Goal: Find specific page/section: Find specific page/section

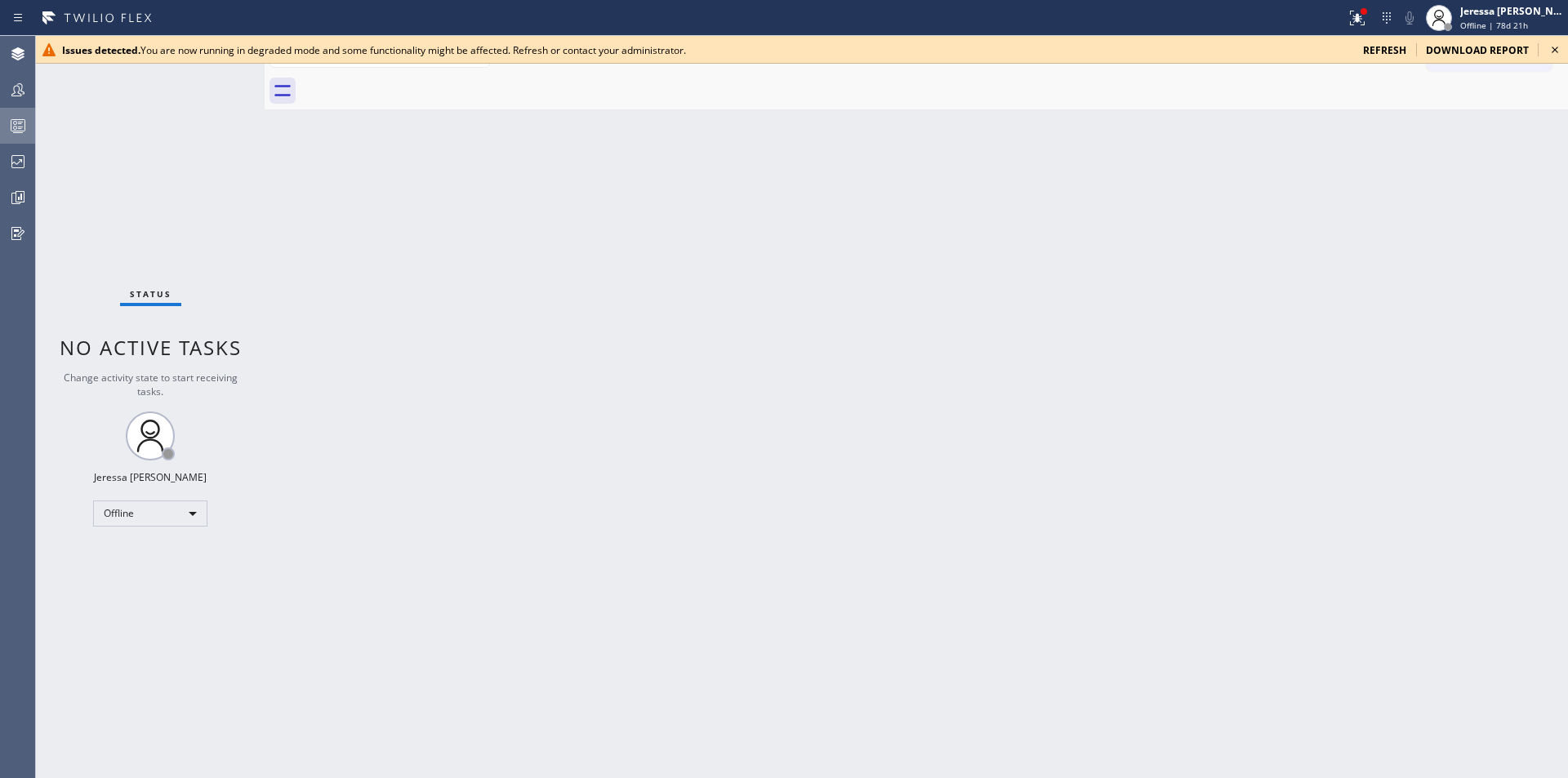
click at [19, 123] on icon at bounding box center [18, 128] width 9 height 10
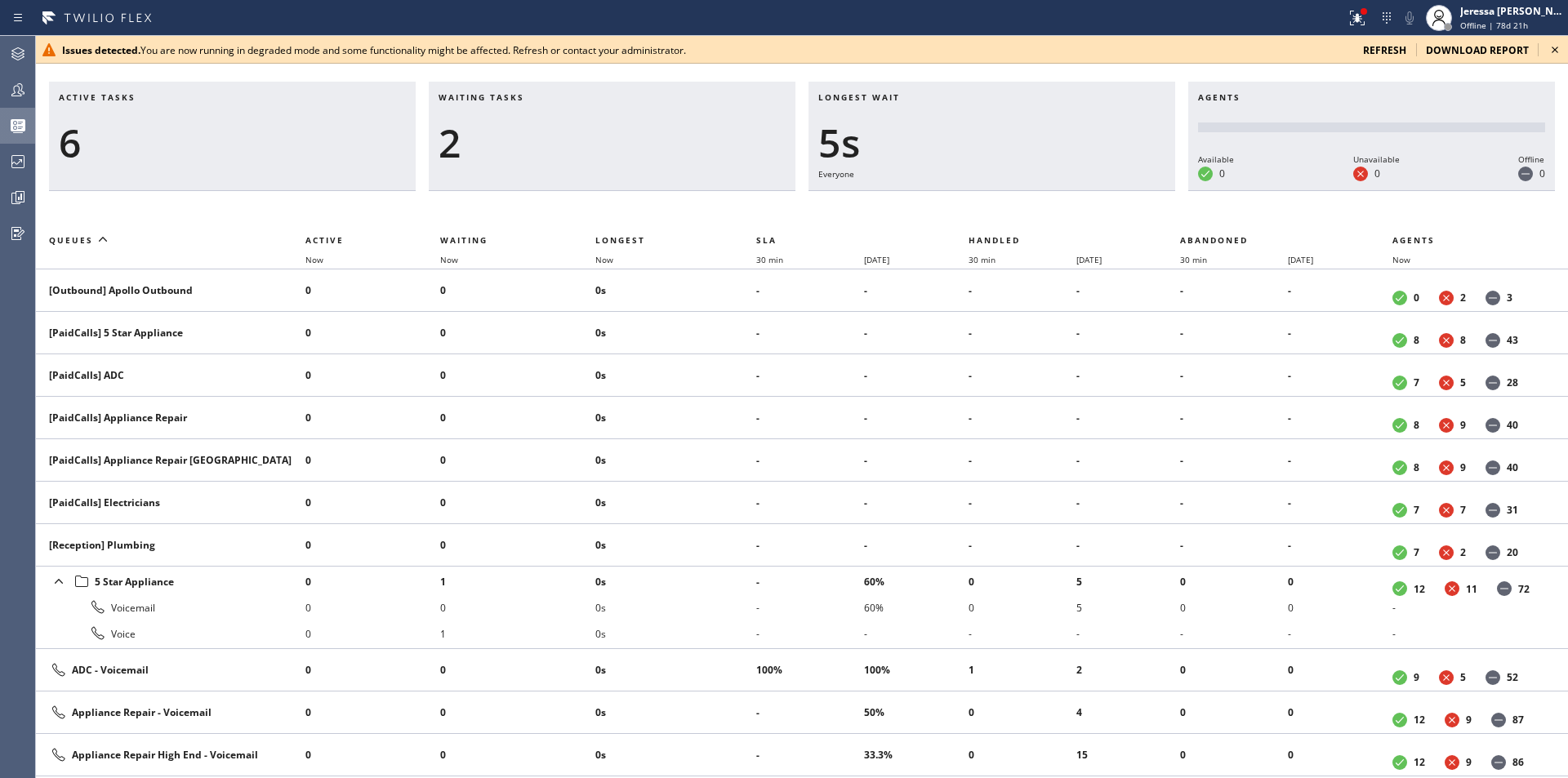
click at [1396, 53] on span "refresh" at bounding box center [1385, 50] width 44 height 14
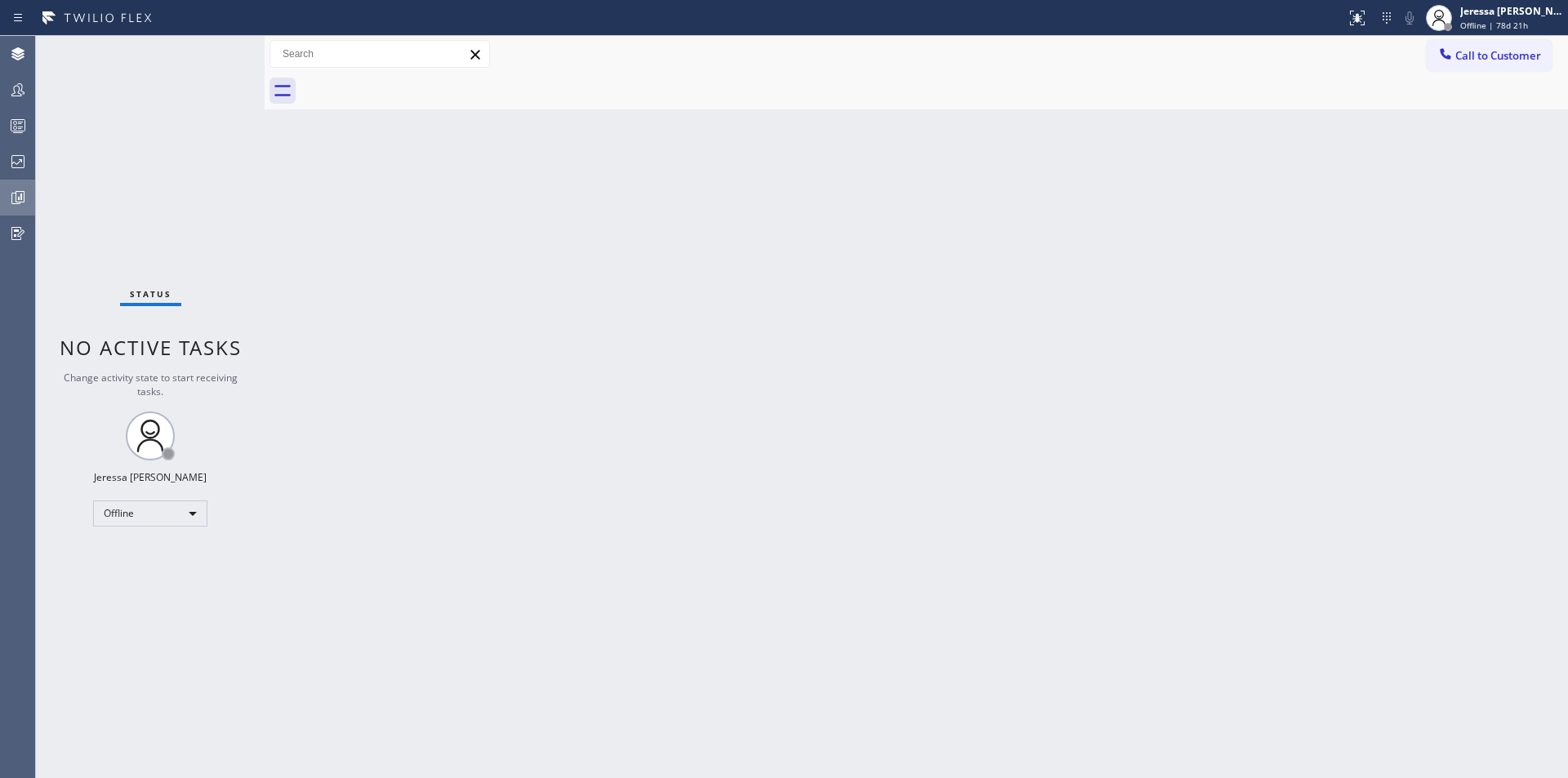
click at [30, 195] on div at bounding box center [17, 198] width 36 height 20
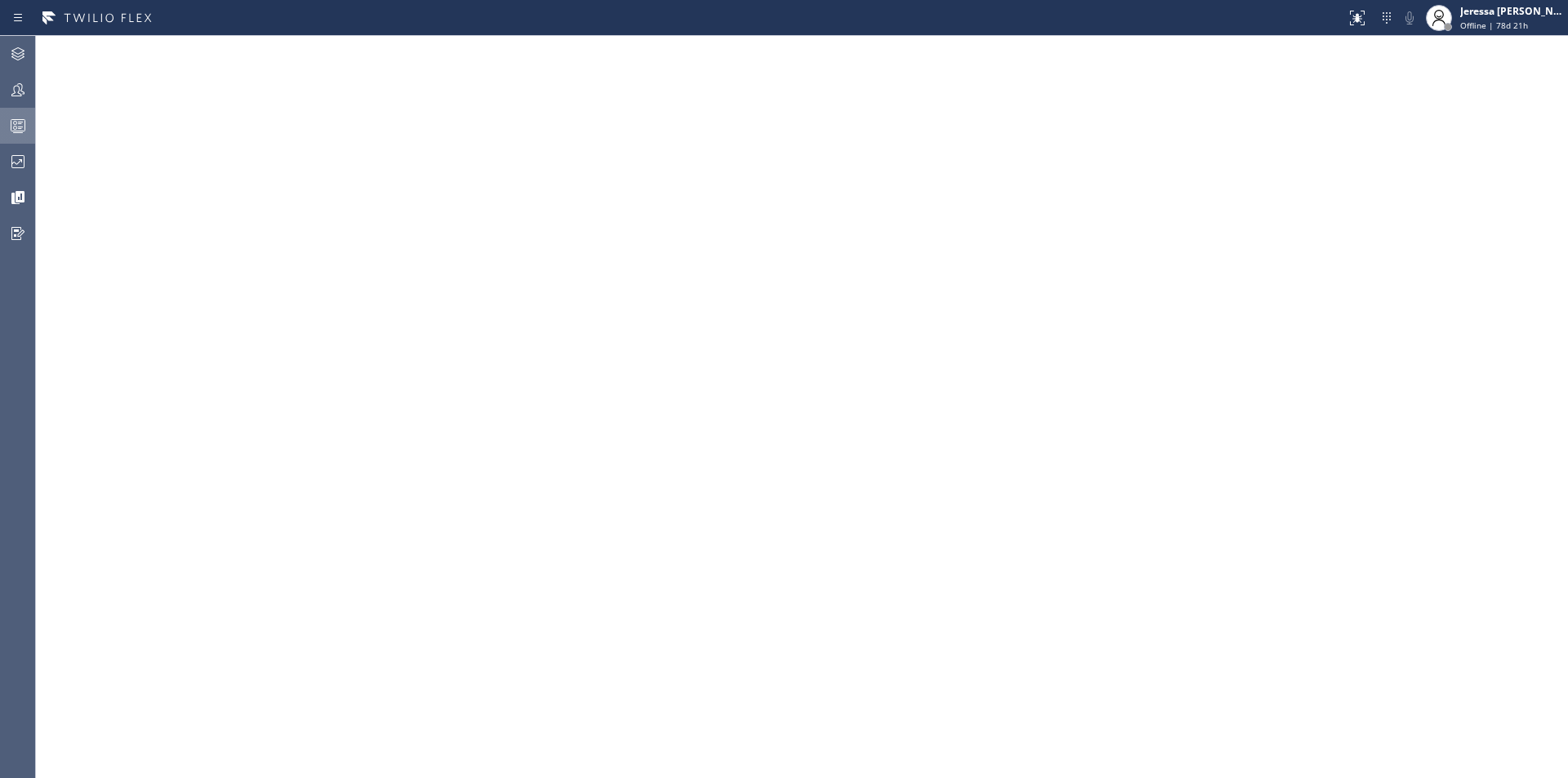
click at [18, 116] on icon at bounding box center [17, 125] width 20 height 20
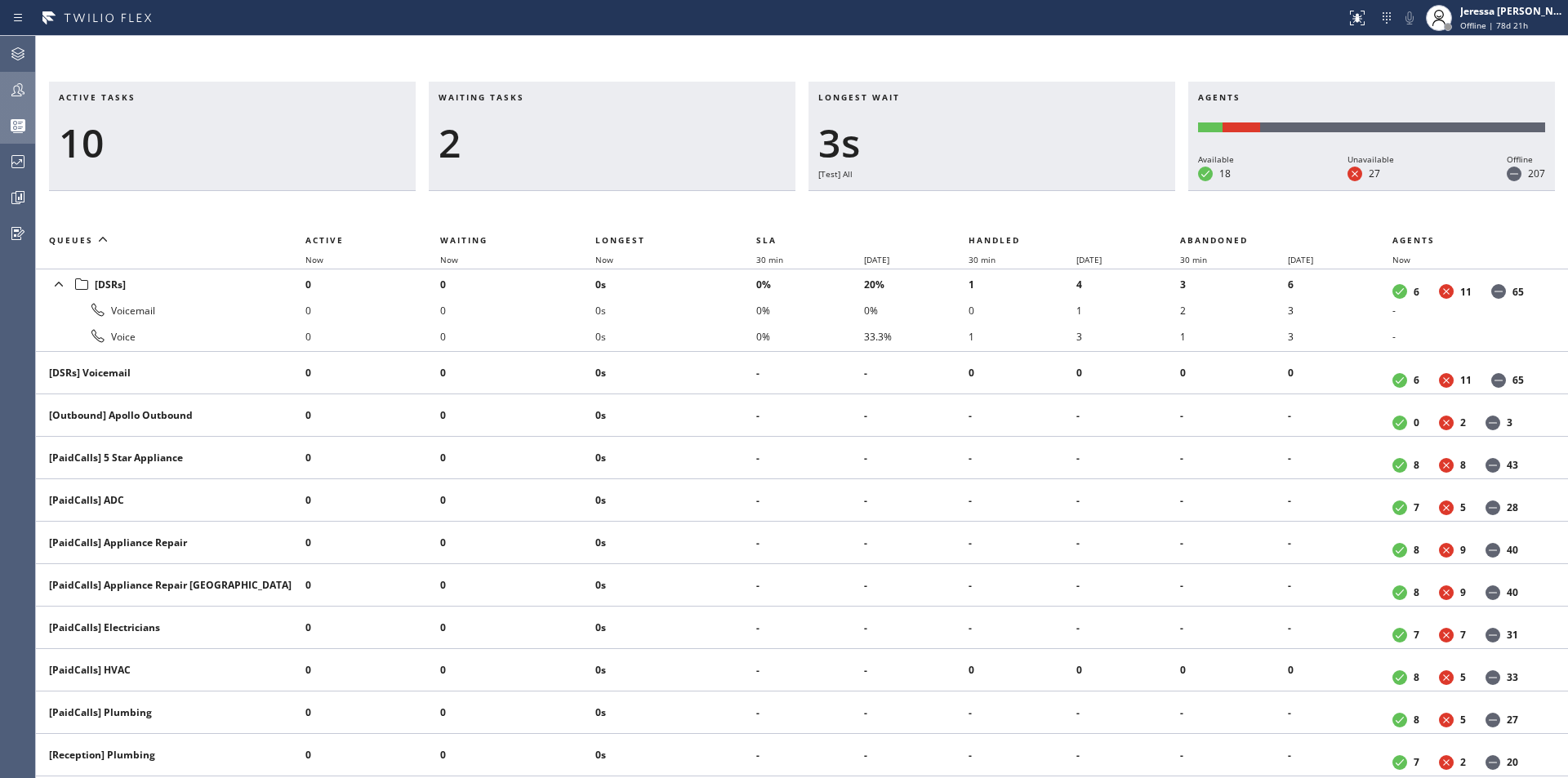
click at [20, 92] on icon at bounding box center [17, 90] width 20 height 20
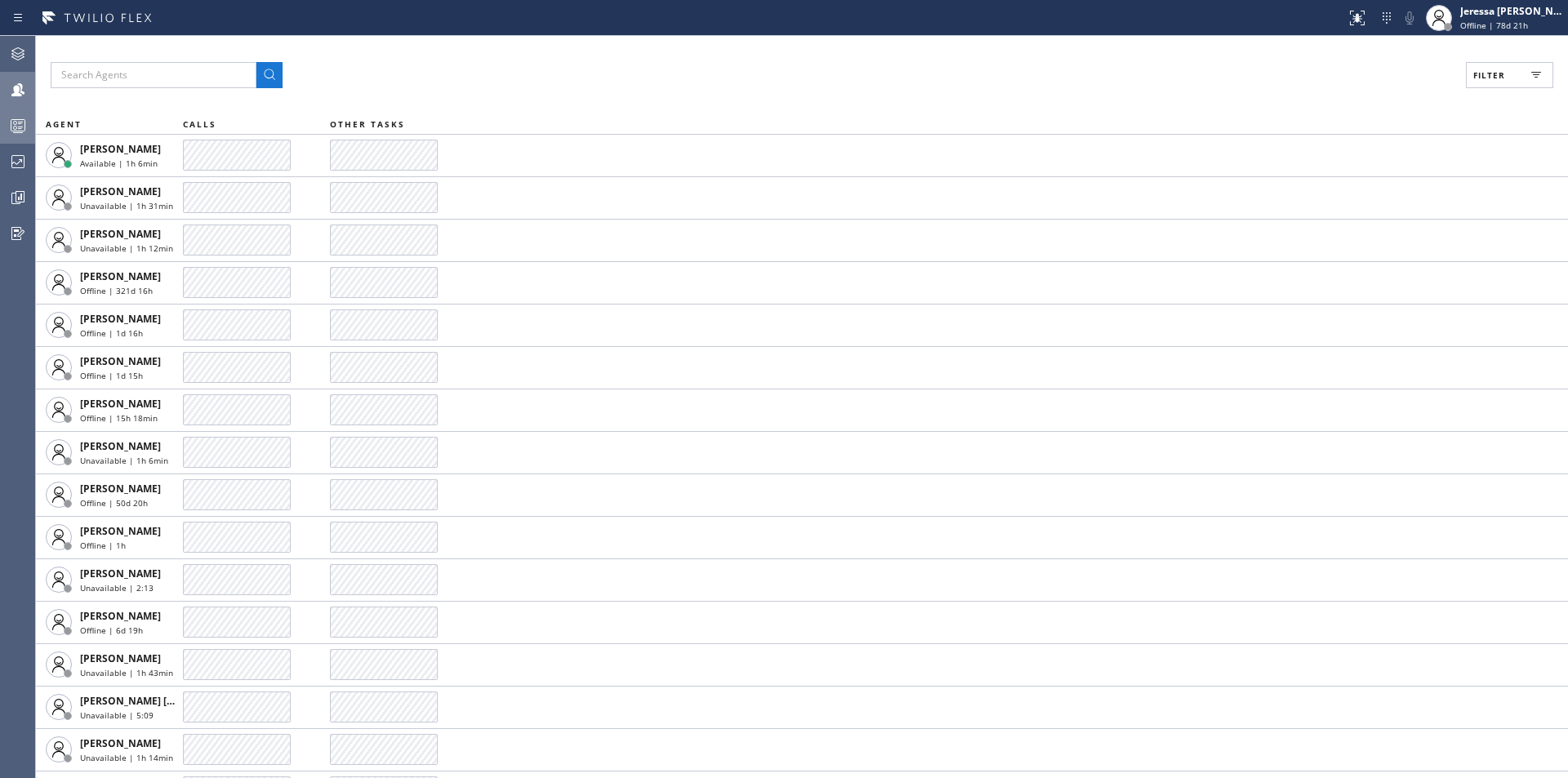
click at [1493, 73] on span "Filter" at bounding box center [1489, 75] width 32 height 11
click at [1356, 191] on label "Available" at bounding box center [1447, 193] width 215 height 14
click at [1340, 191] on input "Available" at bounding box center [1330, 192] width 20 height 20
checkbox input "true"
click at [1470, 86] on button "Apply" at bounding box center [1468, 93] width 59 height 23
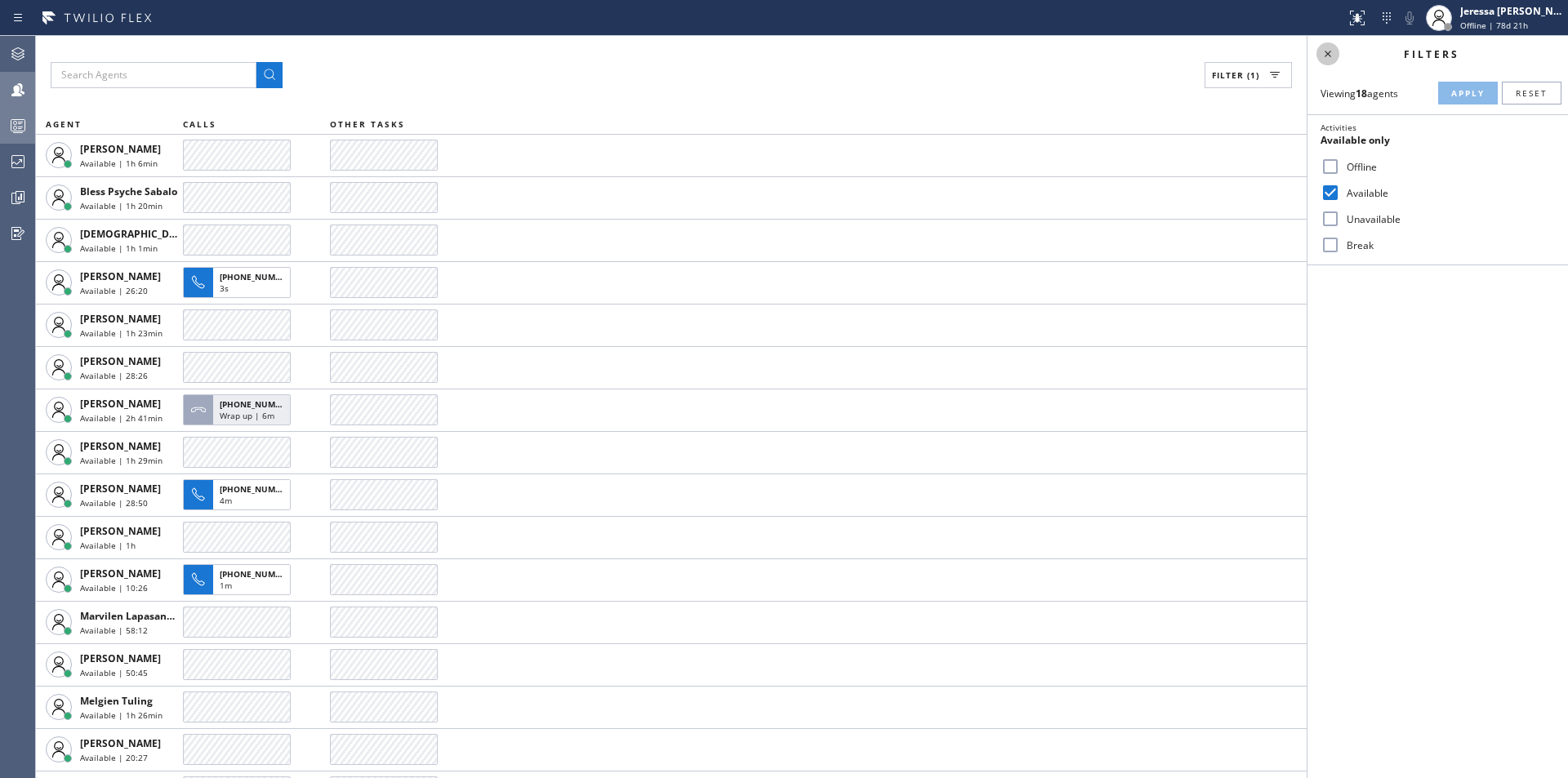
click at [1329, 53] on icon at bounding box center [1329, 54] width 7 height 7
